Goal: Check status: Check status

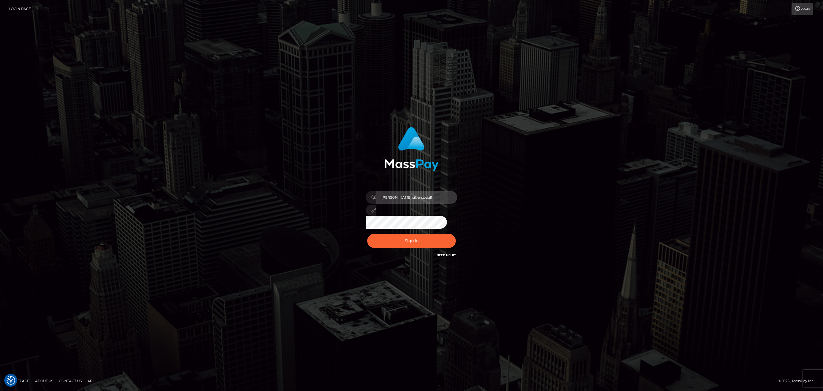
click at [431, 191] on input "[PERSON_NAME].silversocial1" at bounding box center [416, 197] width 81 height 13
type input "[PERSON_NAME].megabonanza"
click at [385, 247] on button "Sign in" at bounding box center [411, 241] width 89 height 14
drag, startPoint x: 427, startPoint y: 200, endPoint x: 427, endPoint y: 204, distance: 3.4
click at [427, 200] on input "Sean.silversocial1" at bounding box center [416, 197] width 81 height 13
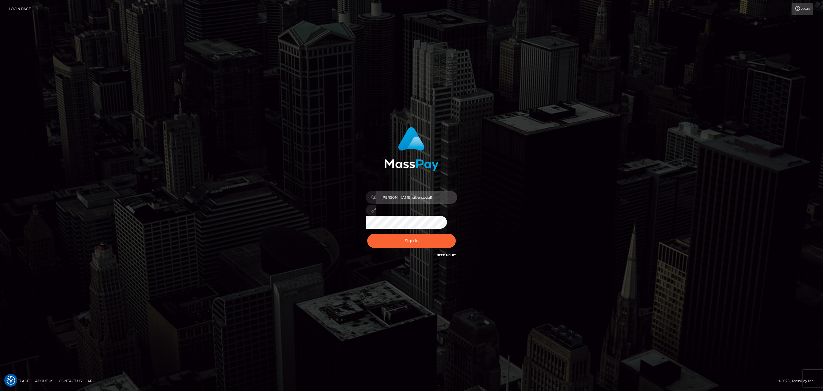
type input "sean.megabonanza"
click at [399, 237] on button "Sign in" at bounding box center [411, 241] width 89 height 14
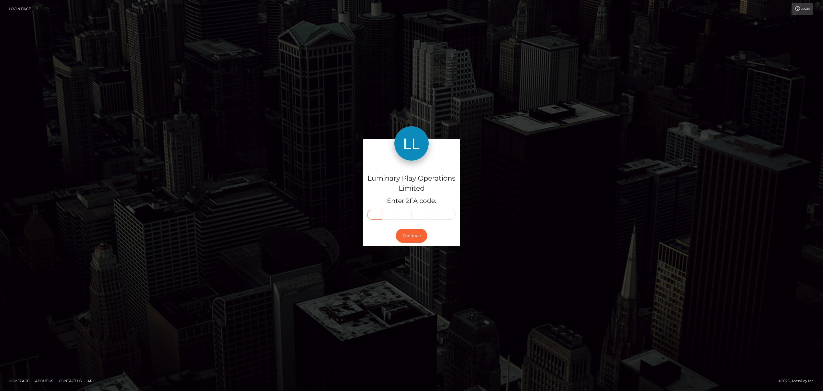
click at [377, 216] on input "text" at bounding box center [374, 215] width 15 height 10
paste input "4"
type input "4"
type input "8"
type input "1"
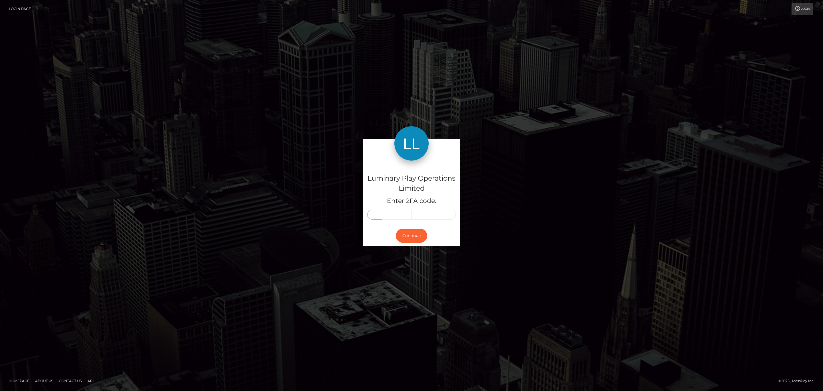
type input "0"
type input "5"
type input "3"
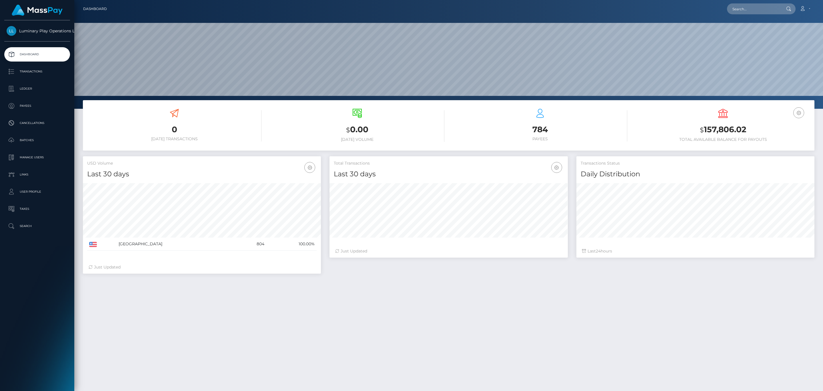
scroll to position [101, 238]
click at [29, 71] on p "Transactions" at bounding box center [37, 71] width 61 height 9
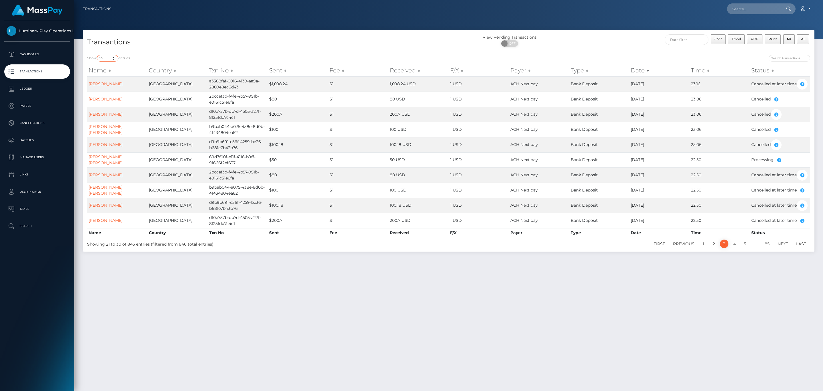
click at [99, 58] on select "10 25 50 100 250 500 1,000 3,500" at bounding box center [107, 58] width 21 height 7
select select "500"
click at [97, 55] on select "10 25 50 100 250 500 1,000 3,500" at bounding box center [107, 58] width 21 height 7
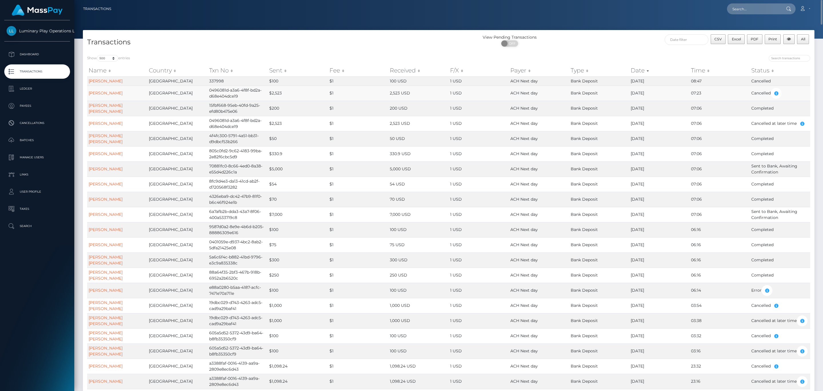
click at [237, 100] on td "0496081d-a3a6-4f8f-bd2a-d68e404dce19" at bounding box center [238, 92] width 60 height 15
click at [226, 101] on td "0496081d-a3a6-4f8f-bd2a-d68e404dce19" at bounding box center [238, 92] width 60 height 15
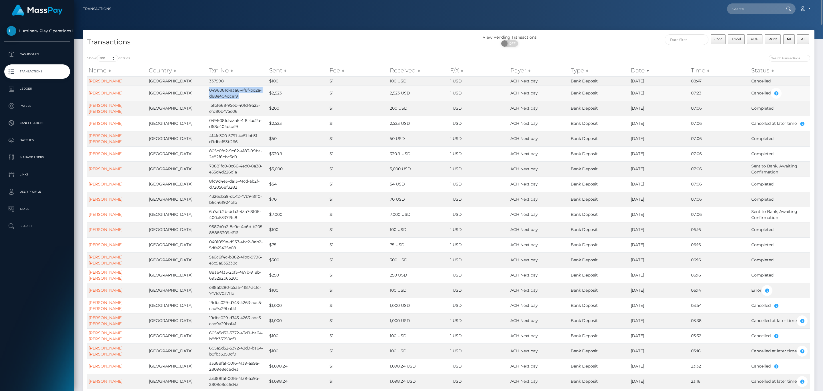
click at [226, 101] on td "0496081d-a3a6-4f8f-bd2a-d68e404dce19" at bounding box center [238, 92] width 60 height 15
click at [235, 100] on td "0496081d-a3a6-4f8f-bd2a-d68e404dce19" at bounding box center [238, 92] width 60 height 15
click at [234, 85] on td "337998" at bounding box center [238, 80] width 60 height 9
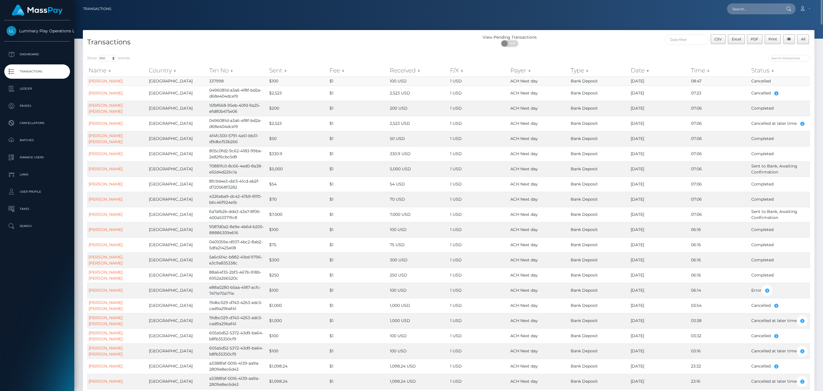
click at [234, 85] on td "337998" at bounding box center [238, 80] width 60 height 9
drag, startPoint x: 234, startPoint y: 87, endPoint x: 563, endPoint y: 80, distance: 329.4
click at [234, 85] on td "337998" at bounding box center [238, 80] width 60 height 9
click at [216, 85] on td "337998" at bounding box center [238, 80] width 60 height 9
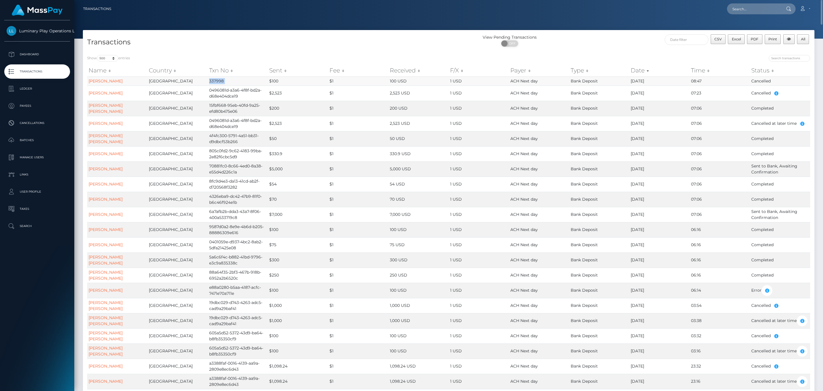
click at [216, 85] on td "337998" at bounding box center [238, 80] width 60 height 9
click at [217, 85] on td "337998" at bounding box center [238, 80] width 60 height 9
